Goal: Ask a question

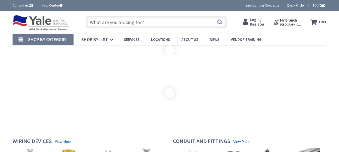
click at [13, 3] on link "Contact us" at bounding box center [23, 5] width 21 height 5
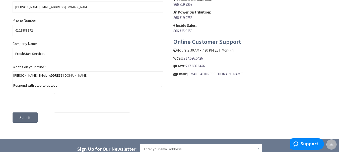
click at [32, 119] on button "Submit" at bounding box center [25, 118] width 25 height 11
